Goal: Task Accomplishment & Management: Manage account settings

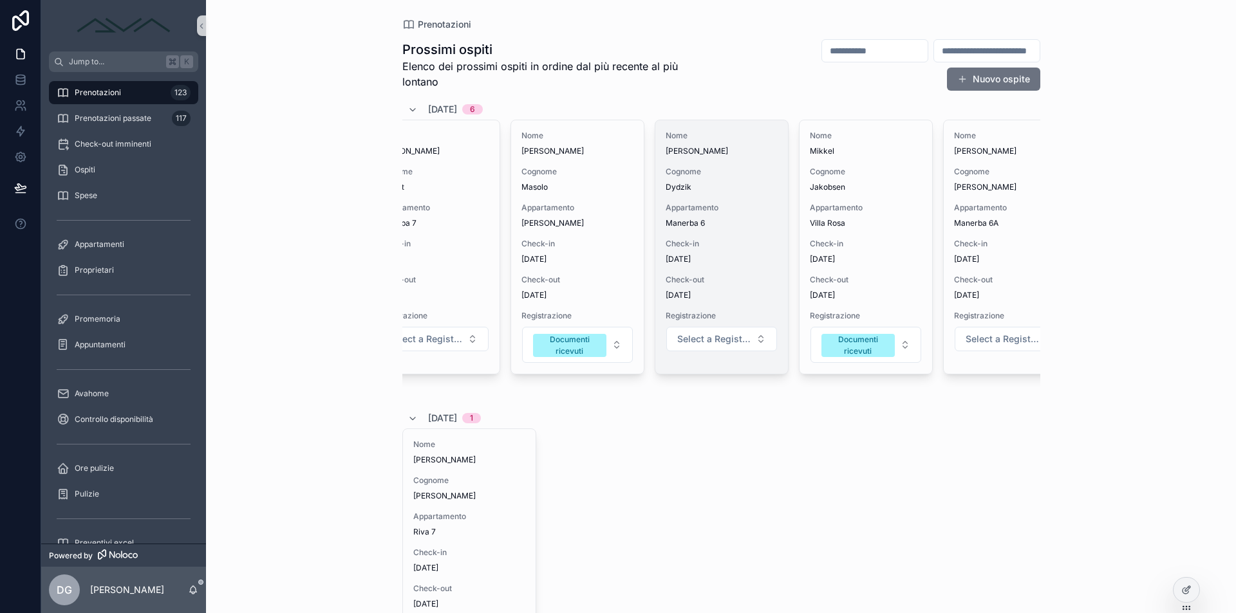
scroll to position [0, 217]
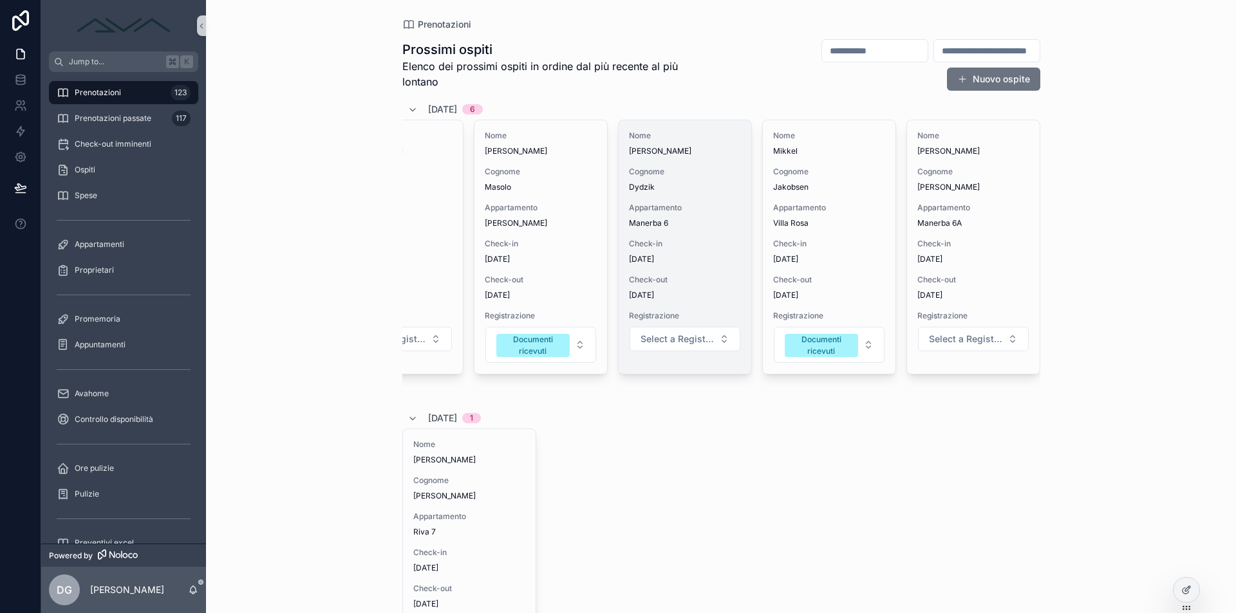
click at [689, 223] on span "Manerba 6" at bounding box center [685, 223] width 112 height 10
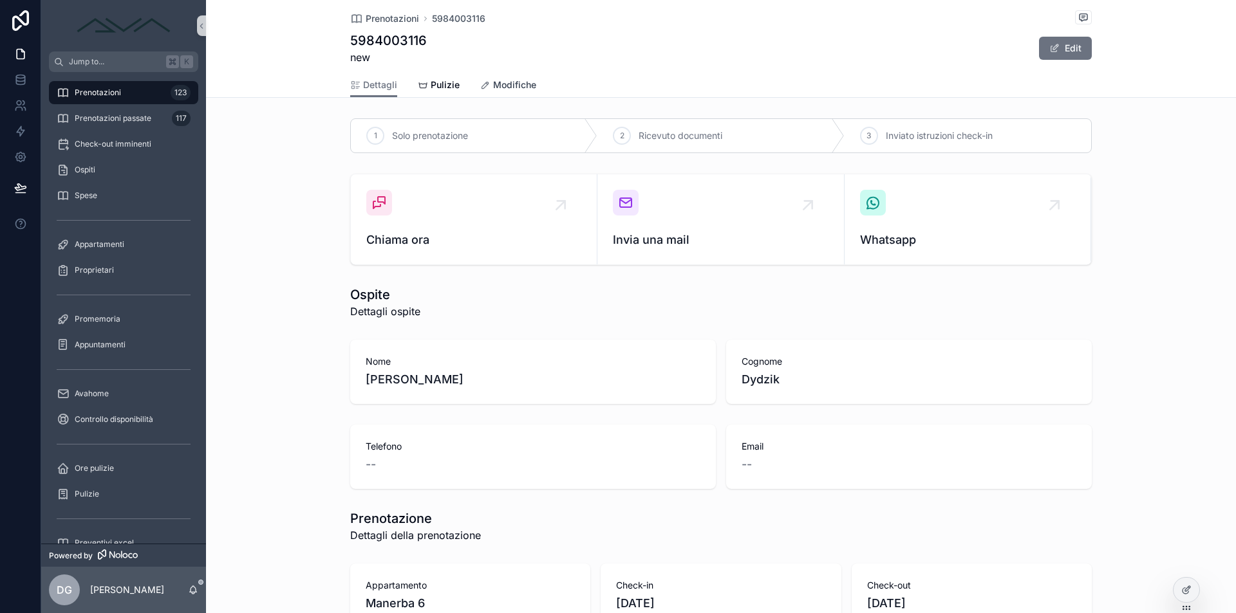
click at [482, 85] on icon "scrollable content" at bounding box center [485, 85] width 10 height 10
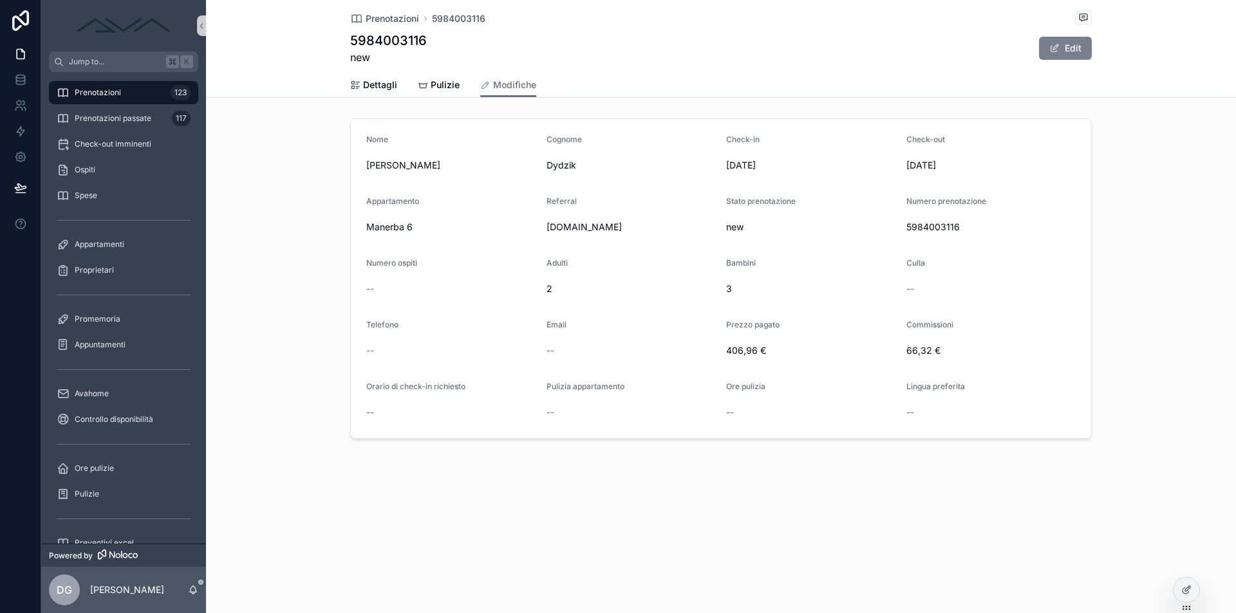
click at [1074, 48] on button "Edit" at bounding box center [1065, 48] width 53 height 23
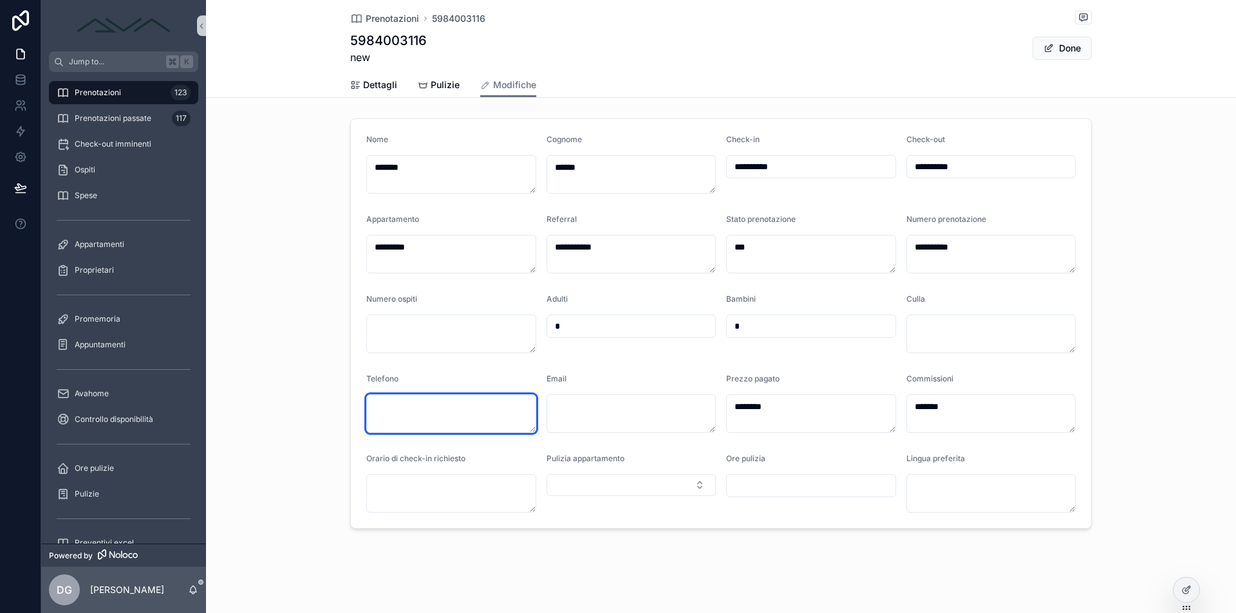
click at [406, 408] on textarea "scrollable content" at bounding box center [451, 414] width 170 height 39
type textarea "**********"
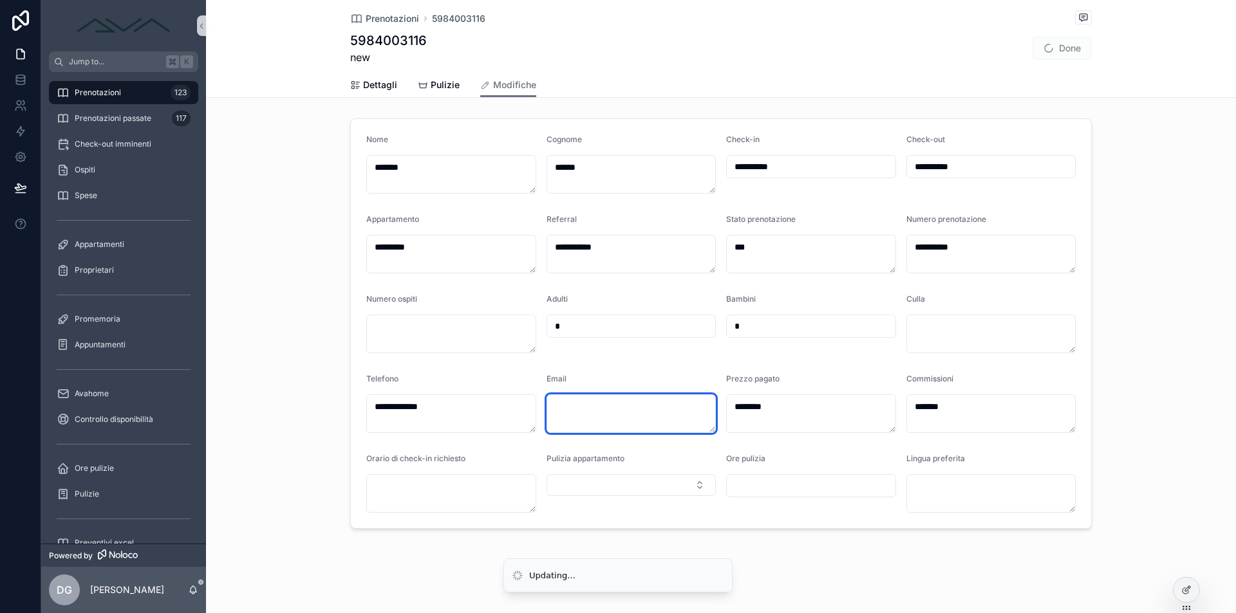
click at [572, 420] on textarea "scrollable content" at bounding box center [632, 414] width 170 height 39
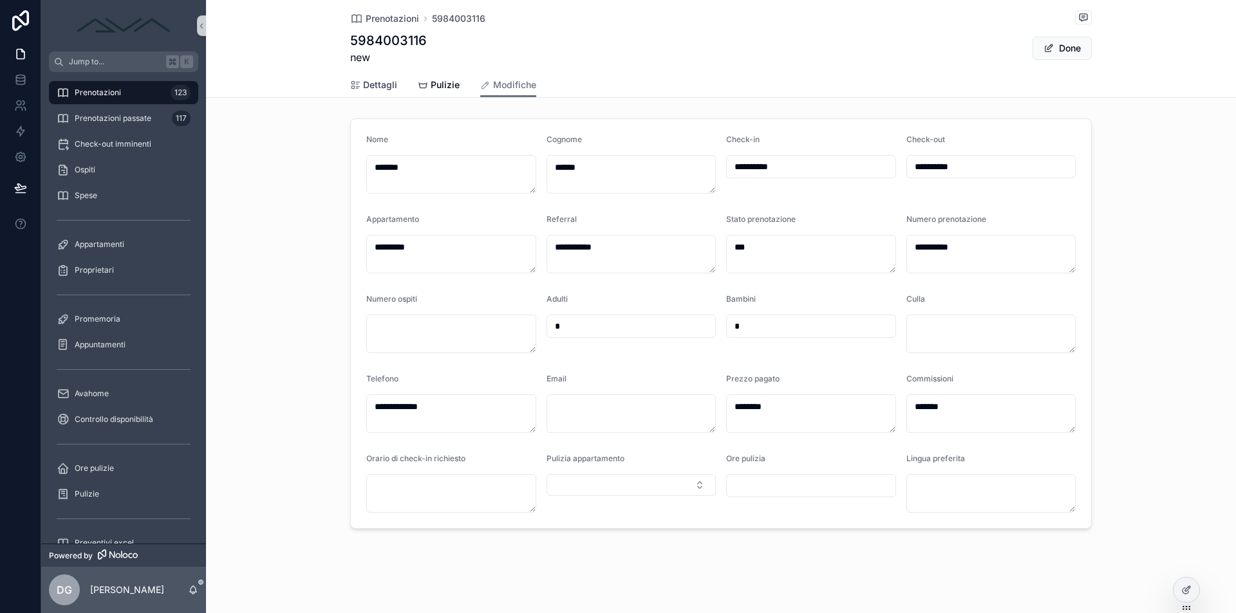
click at [350, 82] on icon "scrollable content" at bounding box center [355, 85] width 10 height 10
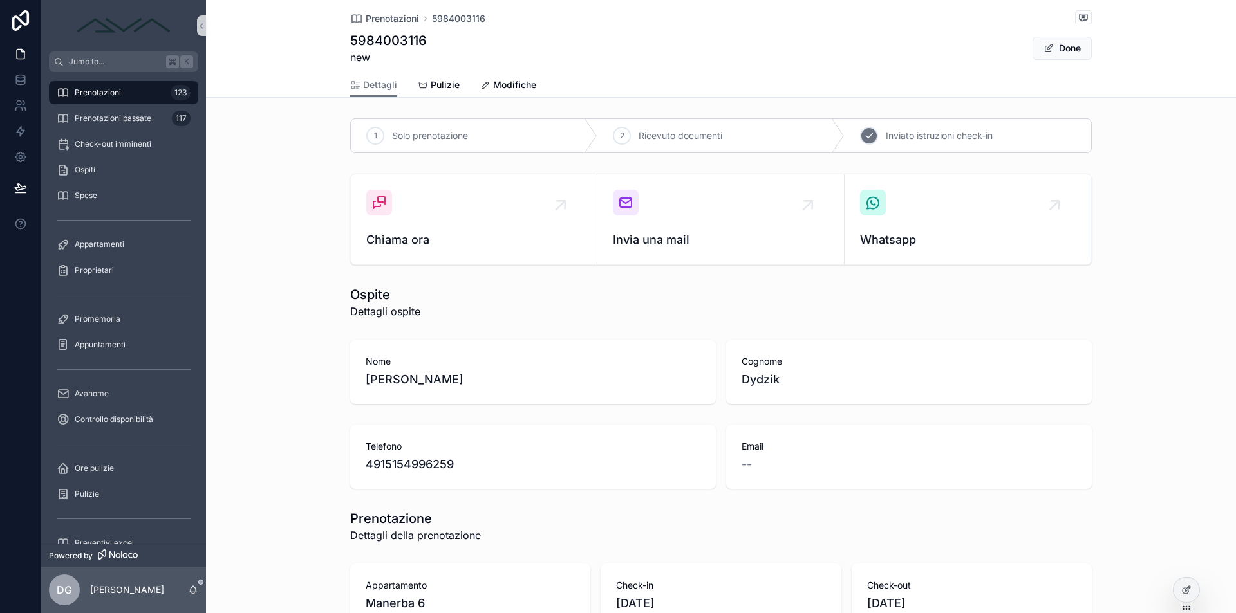
click at [869, 138] on icon "scrollable content" at bounding box center [869, 136] width 10 height 10
click at [1163, 155] on div "Solo prenotazione Ricevuto documenti 3 Inviato istruzioni check-in" at bounding box center [721, 135] width 1030 height 45
click at [109, 98] on div "Prenotazioni 123" at bounding box center [124, 92] width 134 height 21
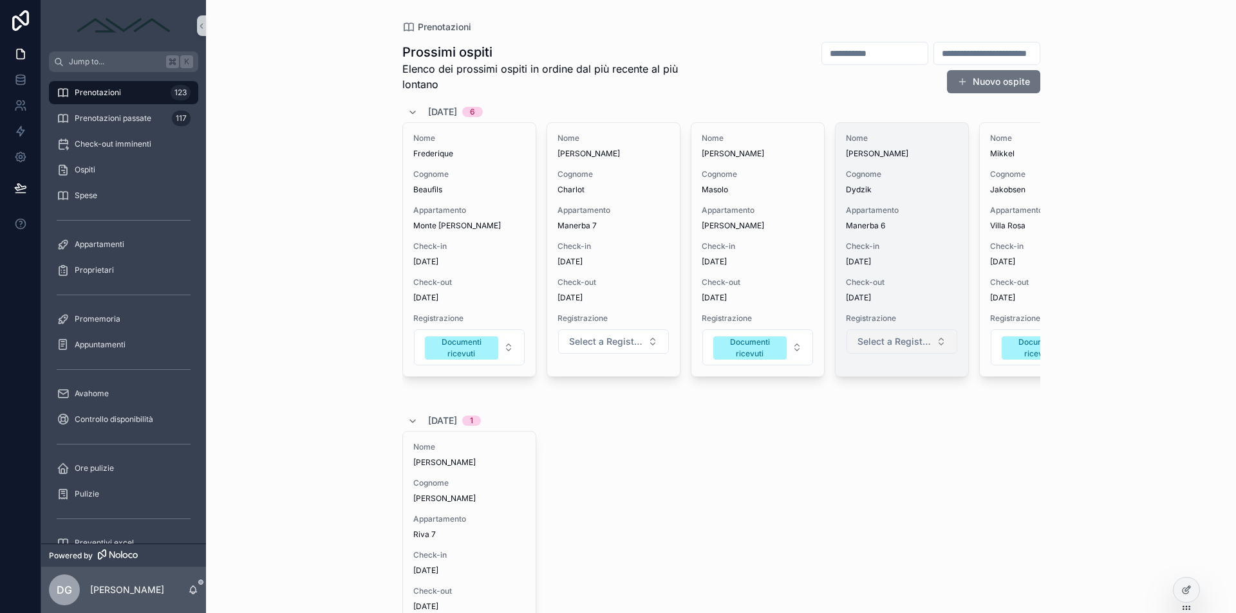
click at [909, 348] on button "Select a Registrazione" at bounding box center [902, 342] width 111 height 24
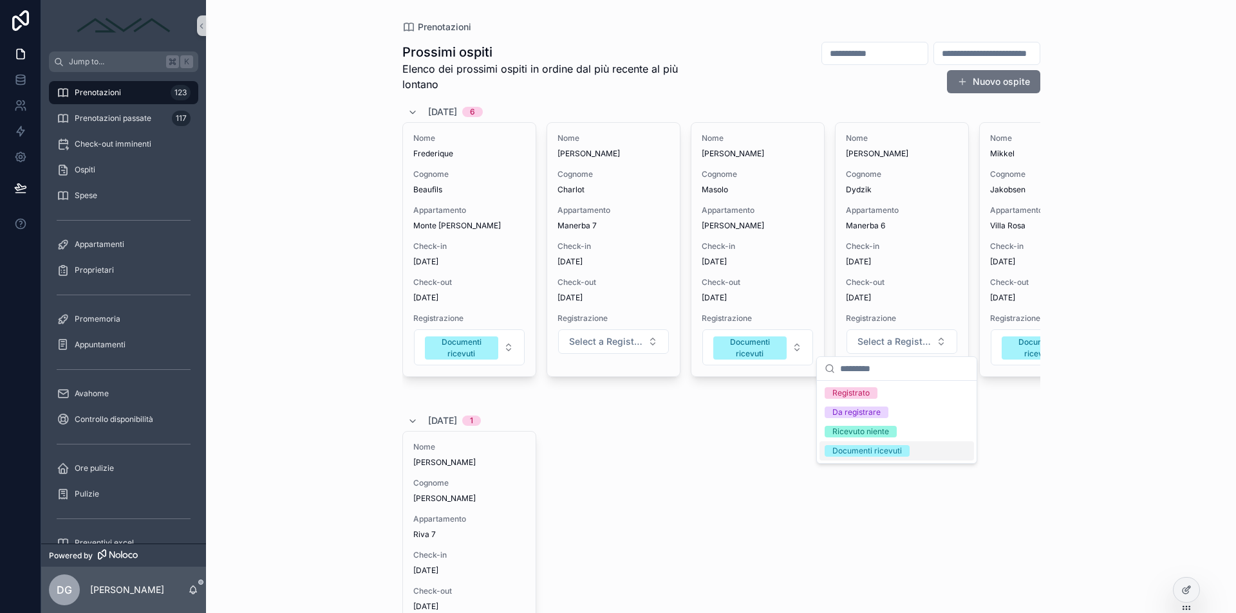
click at [897, 452] on div "Documenti ricevuti" at bounding box center [867, 451] width 70 height 12
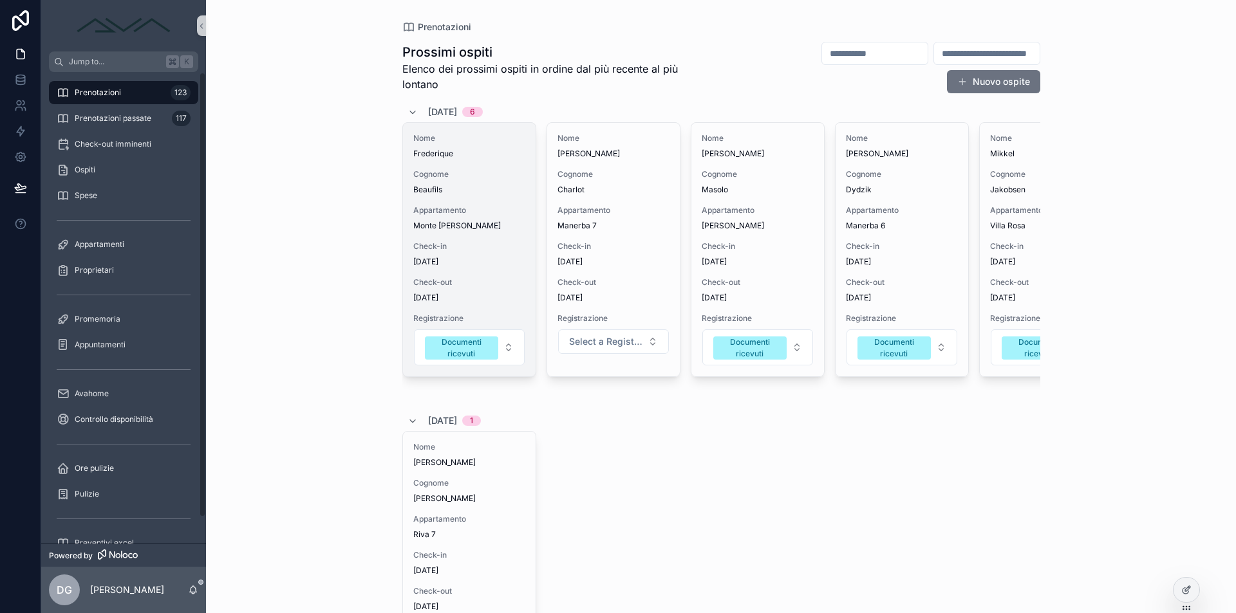
click at [500, 207] on span "Appartamento" at bounding box center [469, 210] width 112 height 10
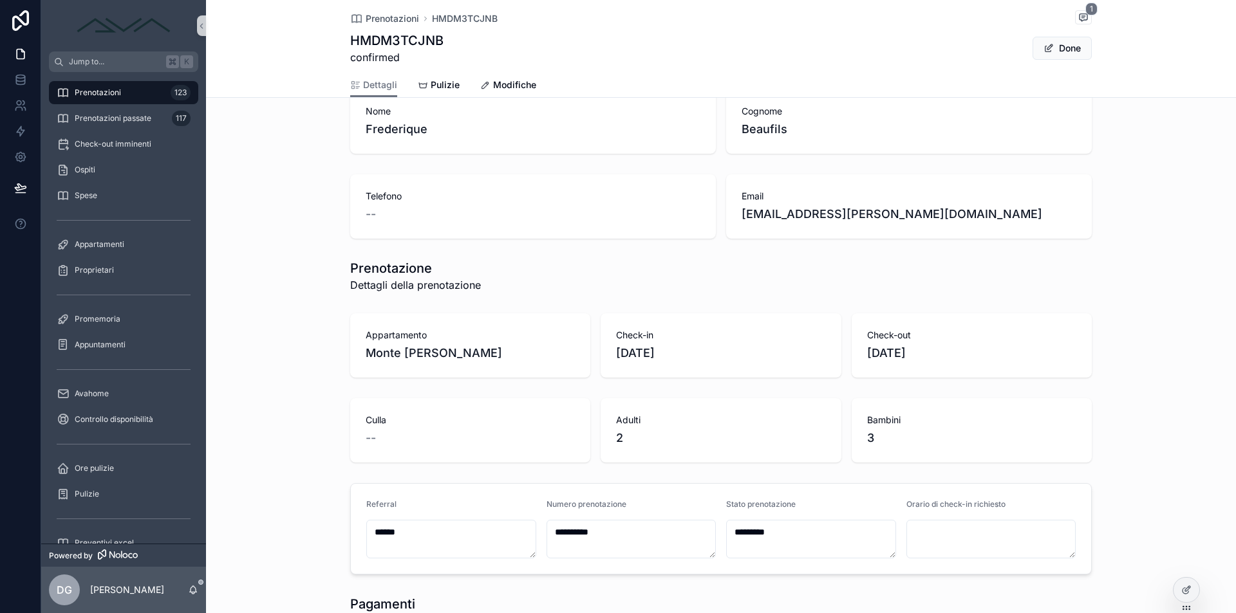
scroll to position [513, 0]
